Goal: Check status: Check status

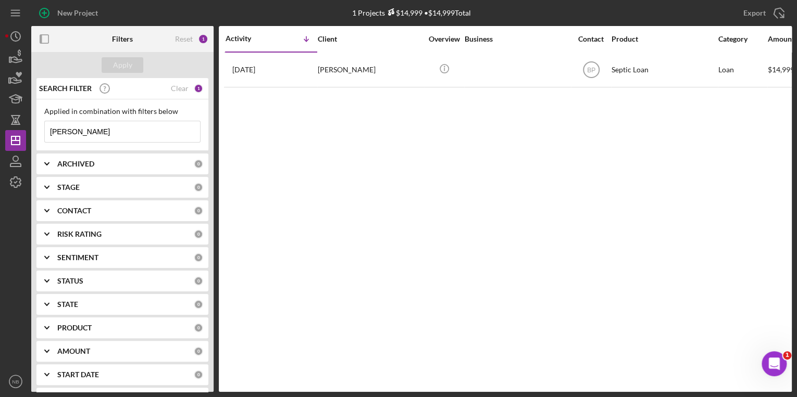
click at [104, 132] on input "[PERSON_NAME]" at bounding box center [122, 131] width 155 height 21
click at [177, 90] on div "Clear" at bounding box center [180, 88] width 18 height 8
click at [109, 131] on input at bounding box center [122, 131] width 155 height 21
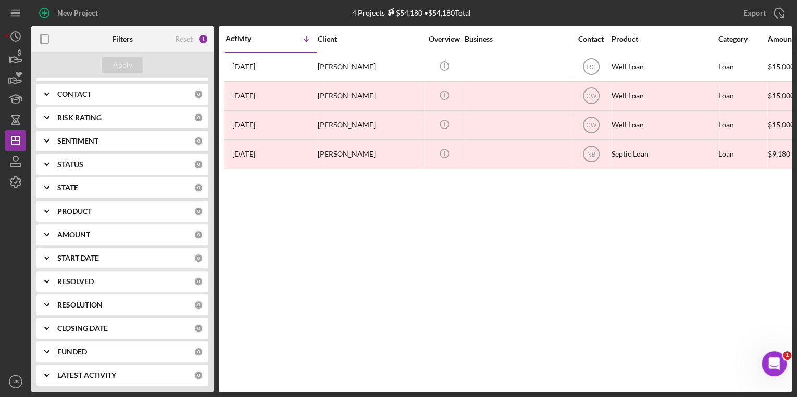
scroll to position [117, 0]
type input "[PERSON_NAME]"
click at [47, 325] on icon "Icon/Expander" at bounding box center [47, 328] width 26 height 26
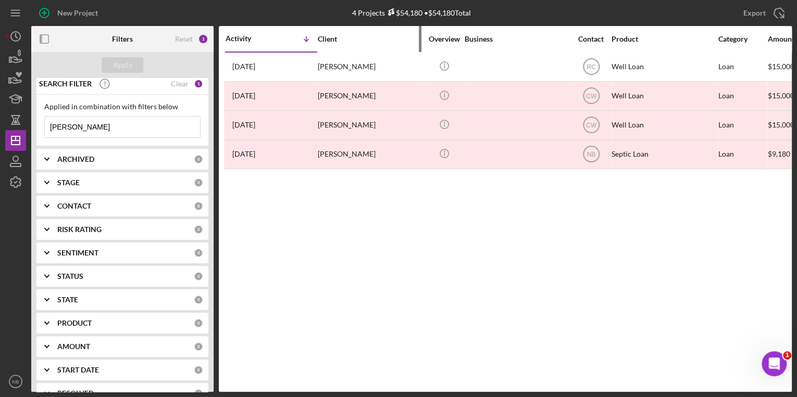
scroll to position [0, 0]
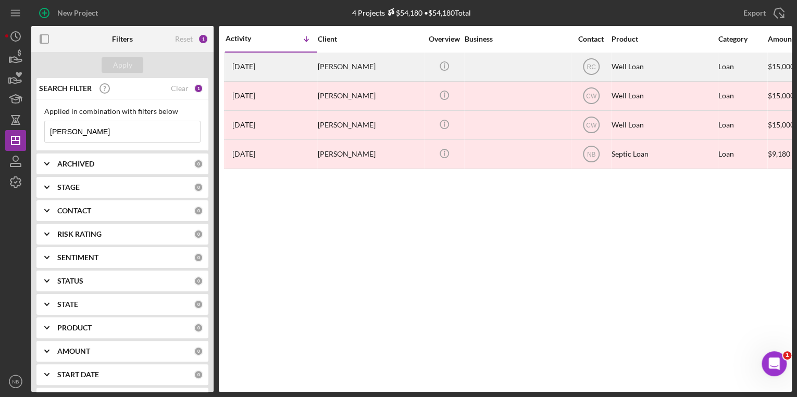
click at [464, 68] on td at bounding box center [517, 66] width 107 height 29
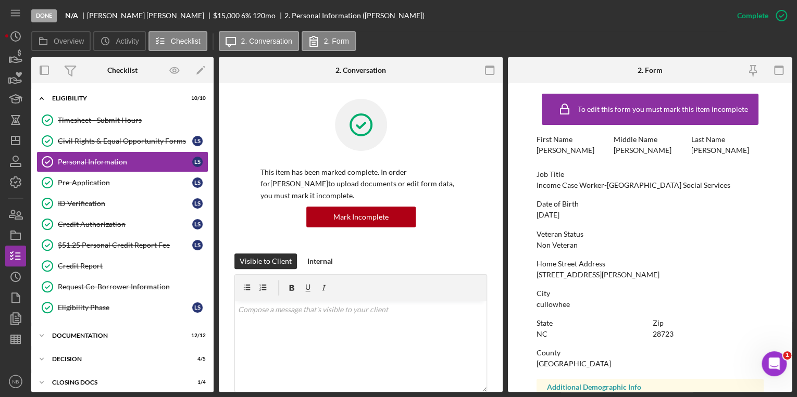
scroll to position [51, 0]
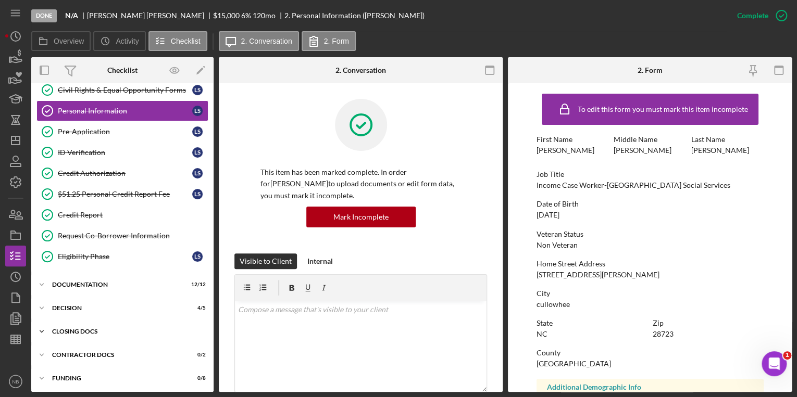
click at [41, 331] on polyline at bounding box center [41, 332] width 3 height 2
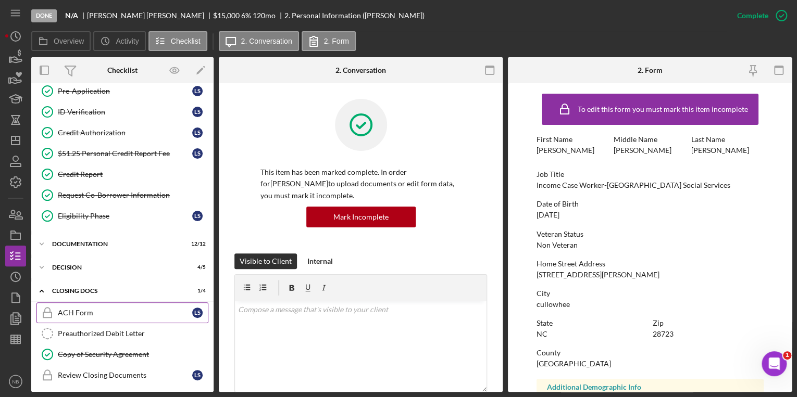
scroll to position [139, 0]
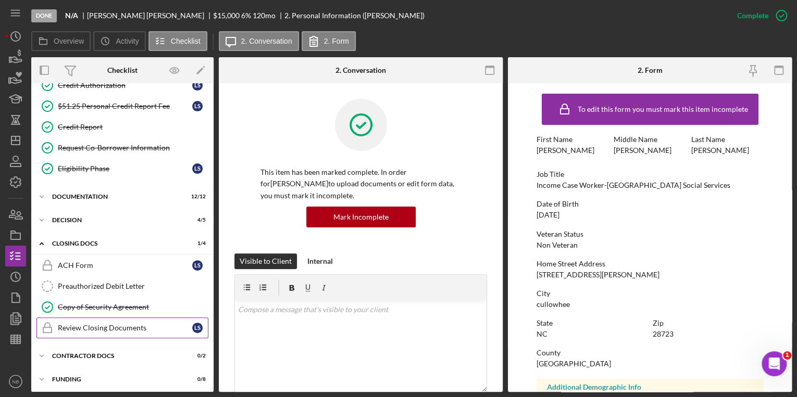
click at [92, 328] on div "Review Closing Documents" at bounding box center [125, 328] width 134 height 8
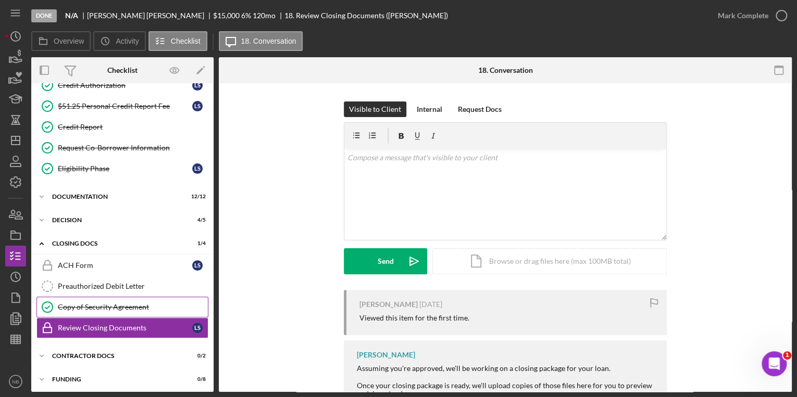
scroll to position [62, 0]
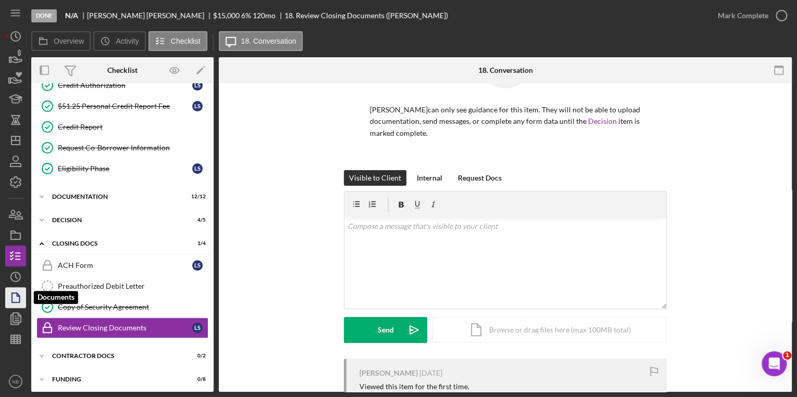
click at [20, 299] on icon "button" at bounding box center [16, 298] width 26 height 26
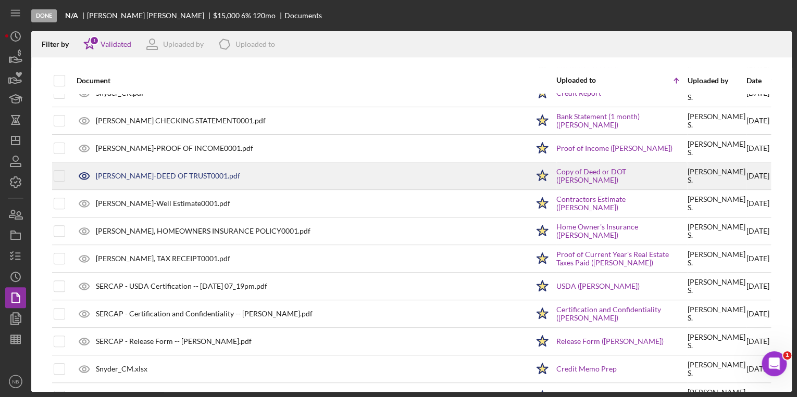
scroll to position [207, 0]
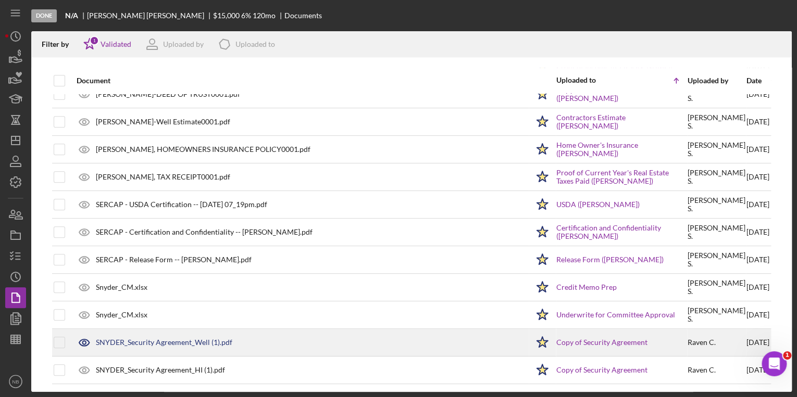
click at [115, 340] on div "SNYDER_Security Agreement_Well (1).pdf" at bounding box center [164, 343] width 136 height 8
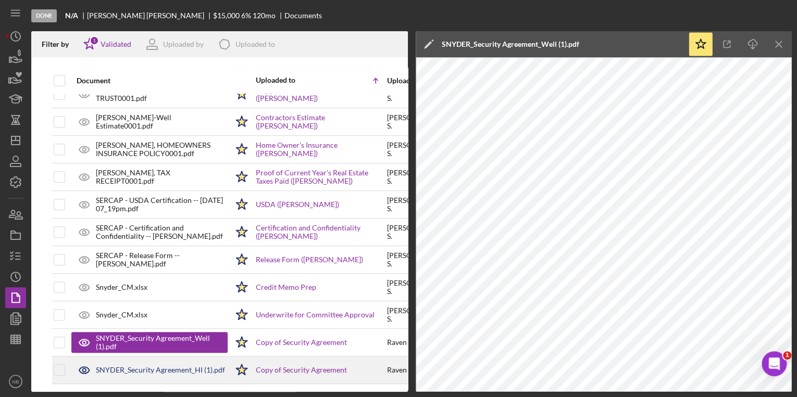
click at [155, 368] on div "SNYDER_Security Agreement_HI (1).pdf" at bounding box center [160, 370] width 129 height 8
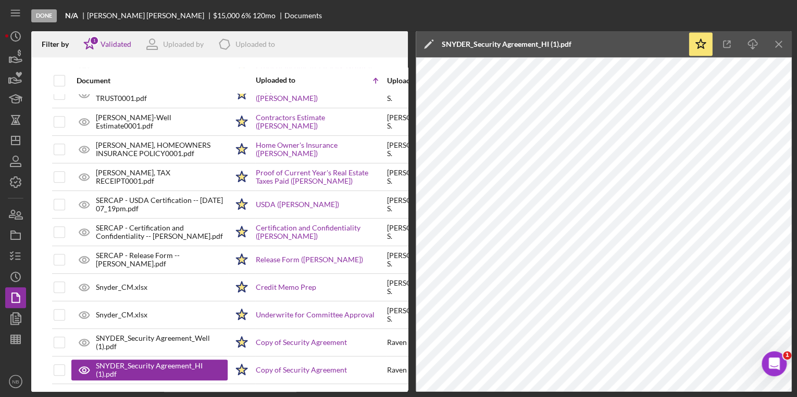
drag, startPoint x: 792, startPoint y: 141, endPoint x: 798, endPoint y: 268, distance: 127.2
click at [796, 268] on html "Done N/A [PERSON_NAME] $15,000 6 % 120 mo Documents Filter by Icon/Star 1 Valid…" at bounding box center [398, 198] width 797 height 397
click at [775, 46] on line "button" at bounding box center [778, 44] width 6 height 6
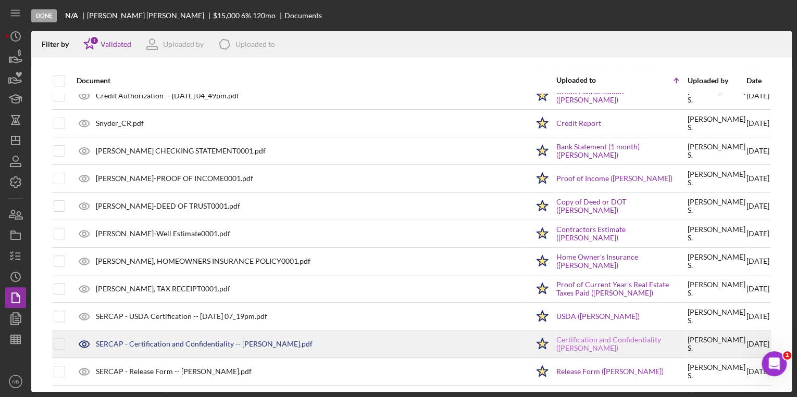
scroll to position [82, 0]
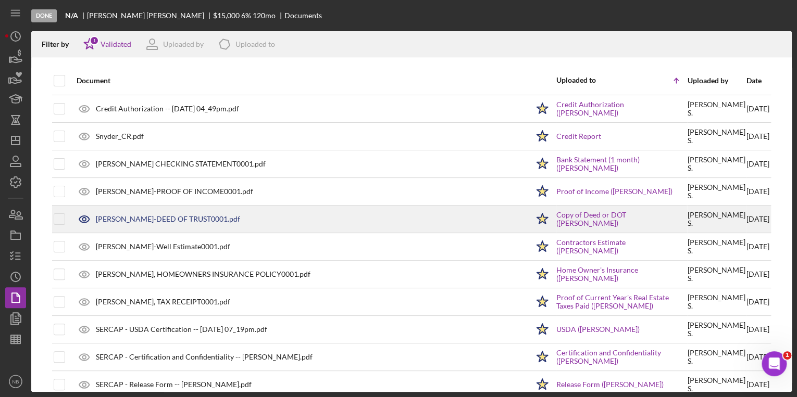
click at [156, 218] on div "[PERSON_NAME]-DEED OF TRUST0001.pdf" at bounding box center [168, 219] width 144 height 8
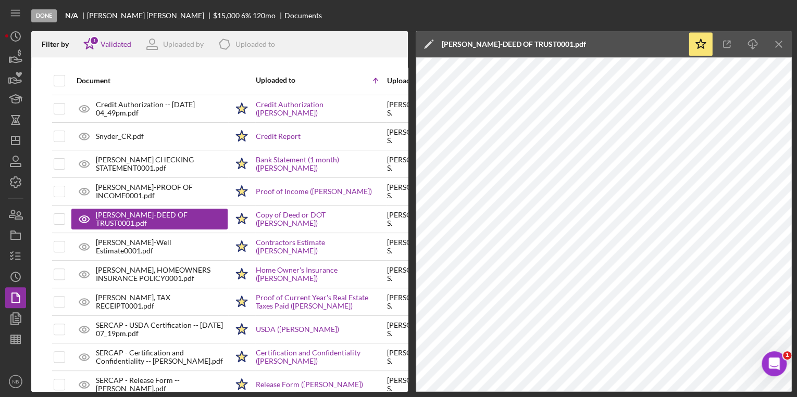
click at [780, 46] on icon "Icon/Menu Close" at bounding box center [778, 44] width 23 height 23
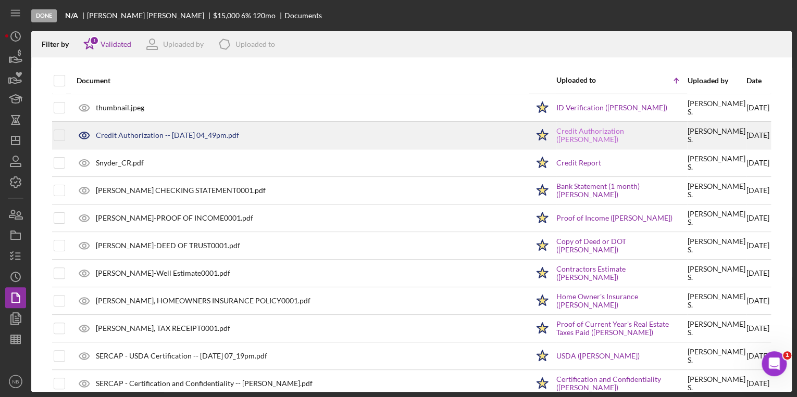
scroll to position [207, 0]
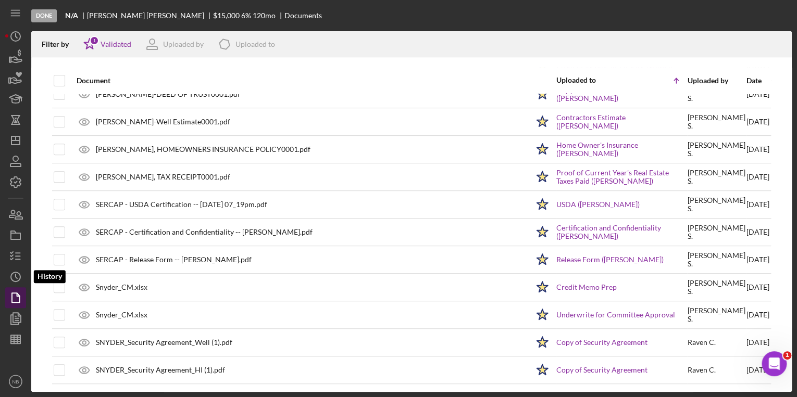
drag, startPoint x: 15, startPoint y: 275, endPoint x: 15, endPoint y: 297, distance: 21.9
click at [16, 275] on polyline "button" at bounding box center [17, 276] width 2 height 4
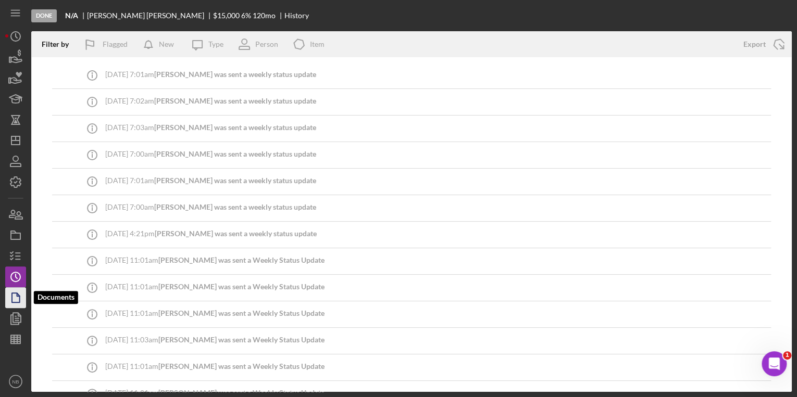
click at [15, 297] on icon "button" at bounding box center [16, 298] width 26 height 26
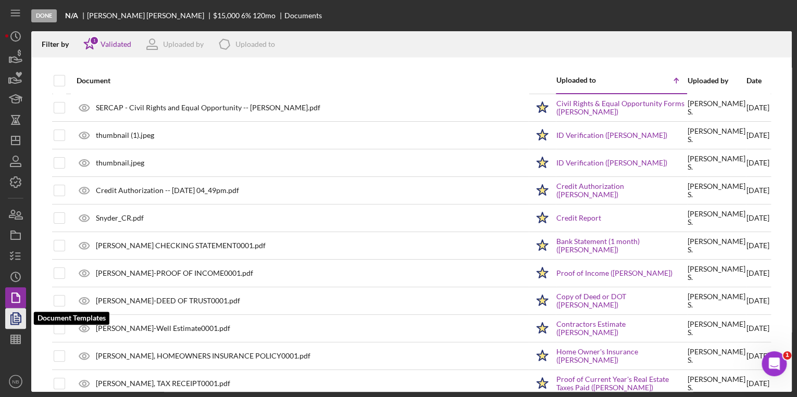
click at [17, 315] on icon "button" at bounding box center [16, 319] width 26 height 26
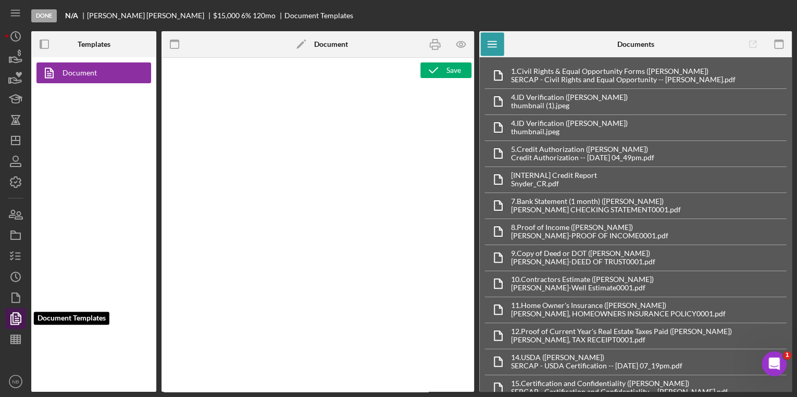
type textarea "<h1 style="text-align: center">Low-Interest Loans for [PERSON_NAME], Septic Sys…"
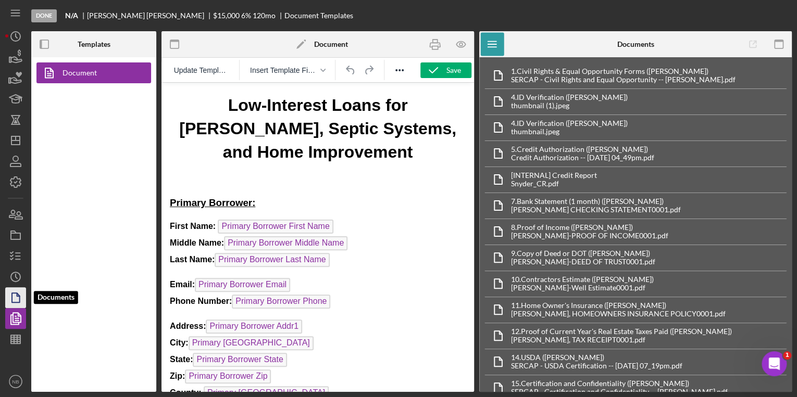
click at [17, 302] on polygon "button" at bounding box center [16, 297] width 8 height 9
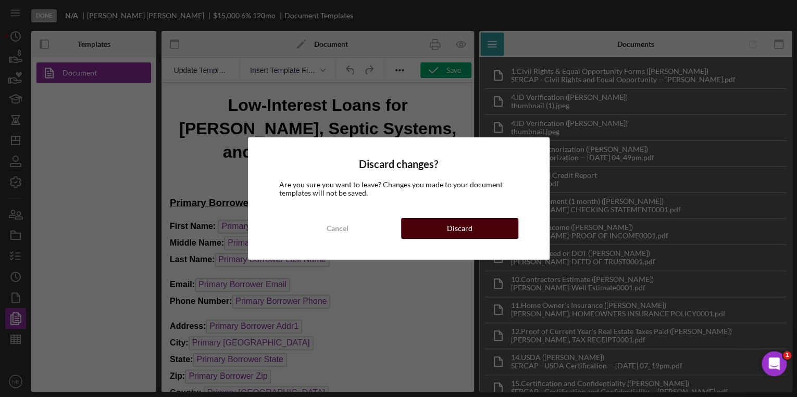
click at [452, 228] on div "Discard" at bounding box center [460, 228] width 26 height 21
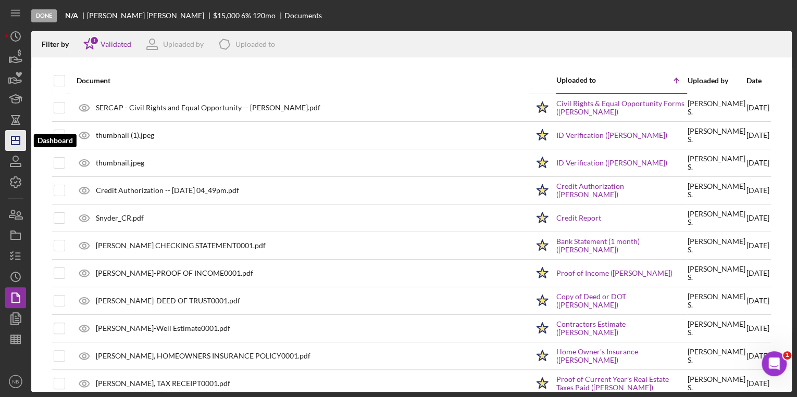
click at [14, 143] on icon "Icon/Dashboard" at bounding box center [16, 141] width 26 height 26
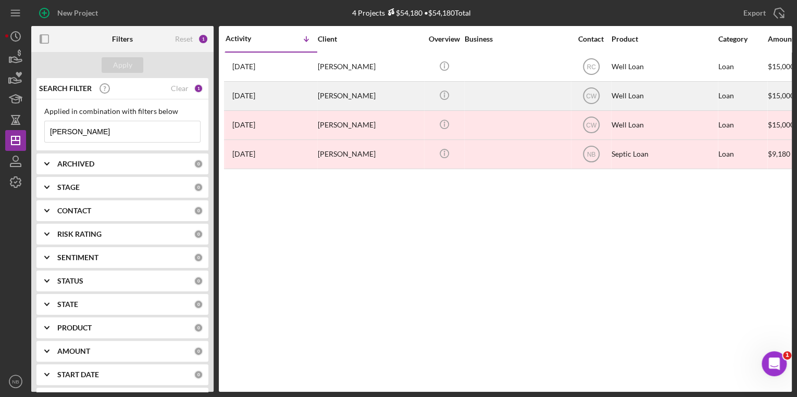
click at [355, 98] on div "[PERSON_NAME]" at bounding box center [370, 96] width 104 height 28
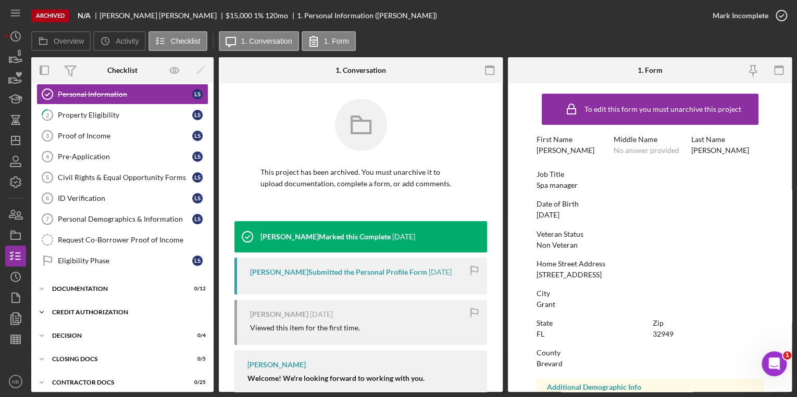
scroll to position [54, 0]
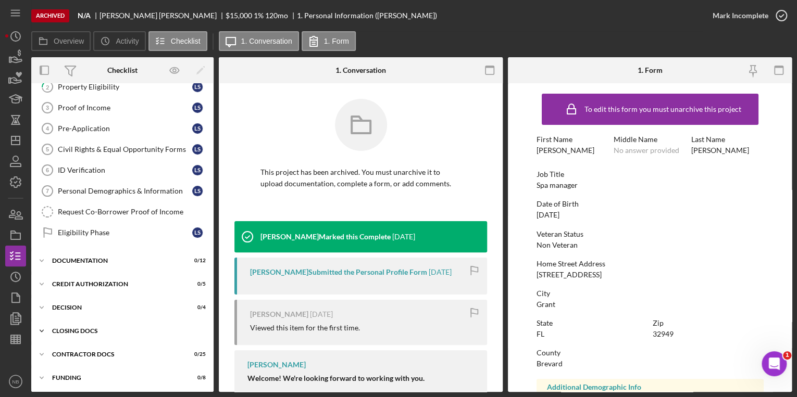
click at [41, 330] on icon "Icon/Expander" at bounding box center [41, 331] width 21 height 21
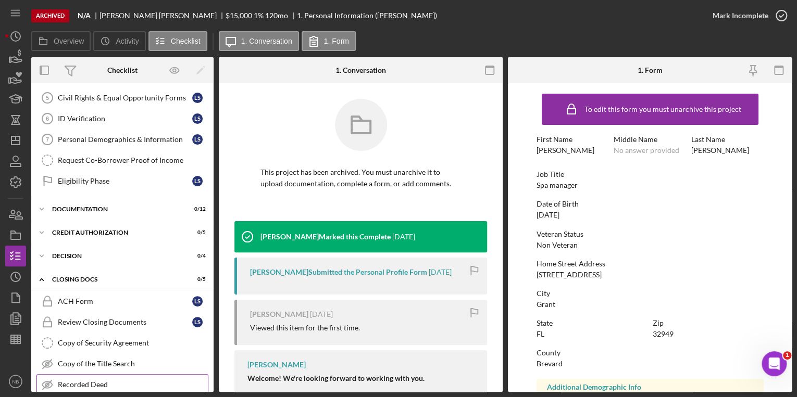
scroll to position [162, 0]
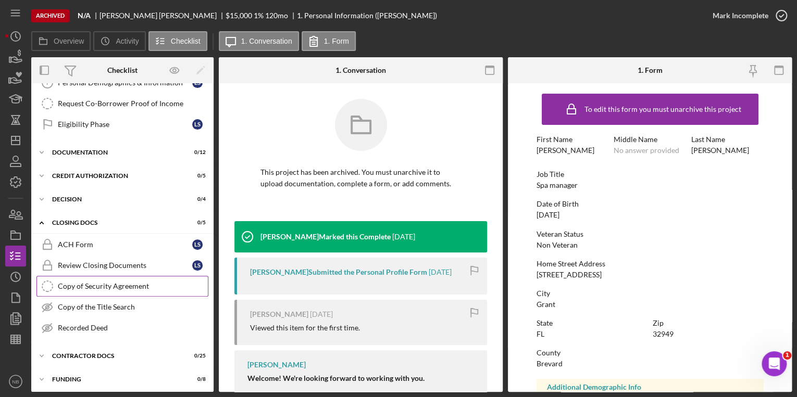
click at [117, 287] on div "Copy of Security Agreement" at bounding box center [133, 286] width 150 height 8
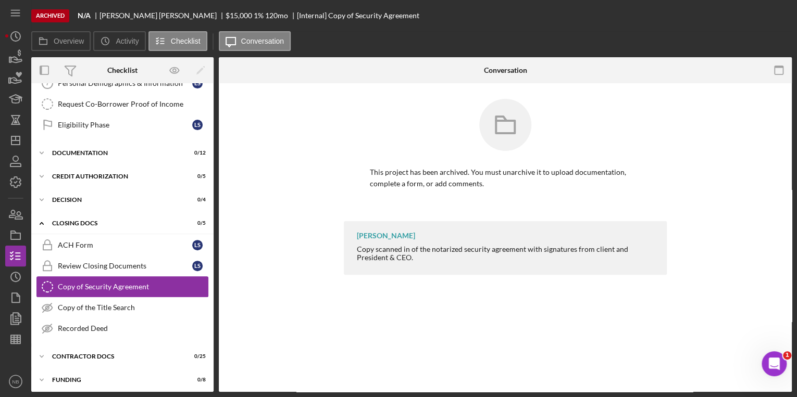
scroll to position [162, 0]
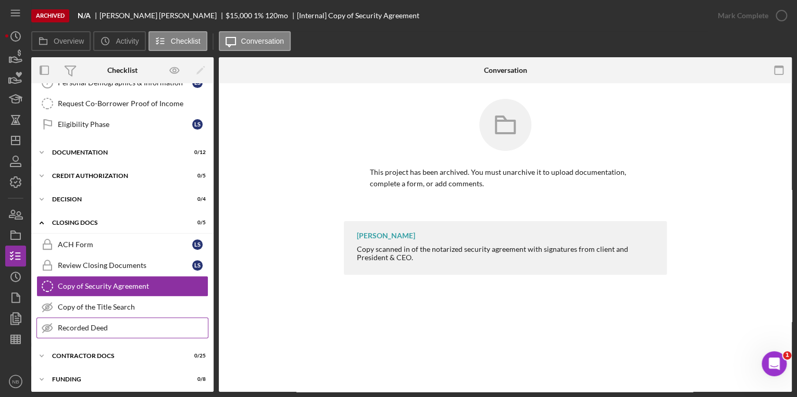
click at [95, 327] on div "Recorded Deed" at bounding box center [133, 328] width 150 height 8
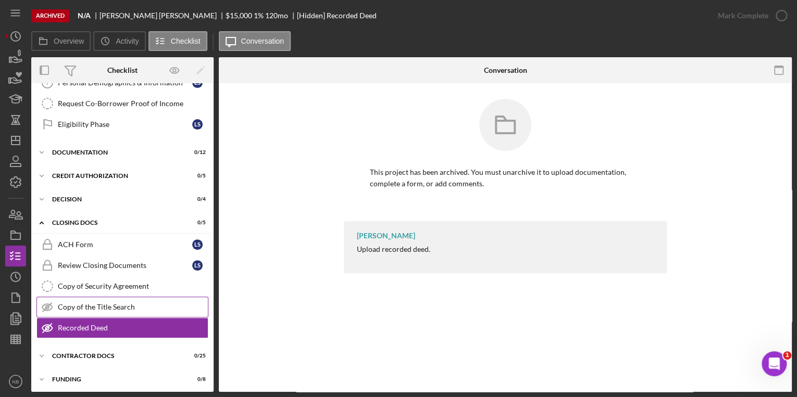
click at [117, 304] on div "Copy of the Title Search" at bounding box center [133, 307] width 150 height 8
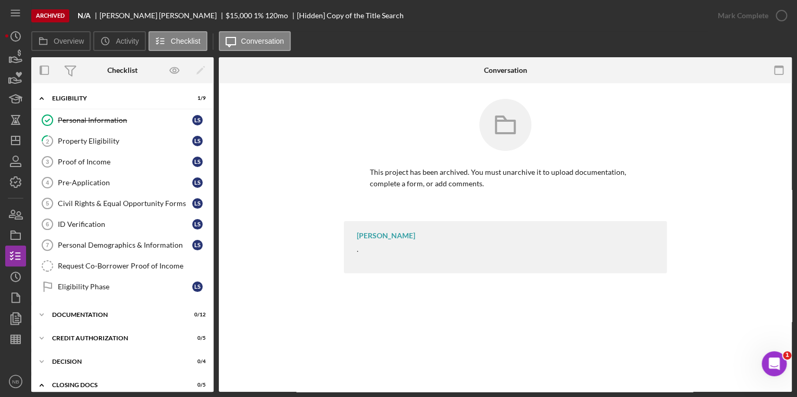
click at [685, 119] on div "This project has been archived. You must unarchive it to upload documentation, …" at bounding box center [505, 160] width 542 height 122
